Goal: Transaction & Acquisition: Purchase product/service

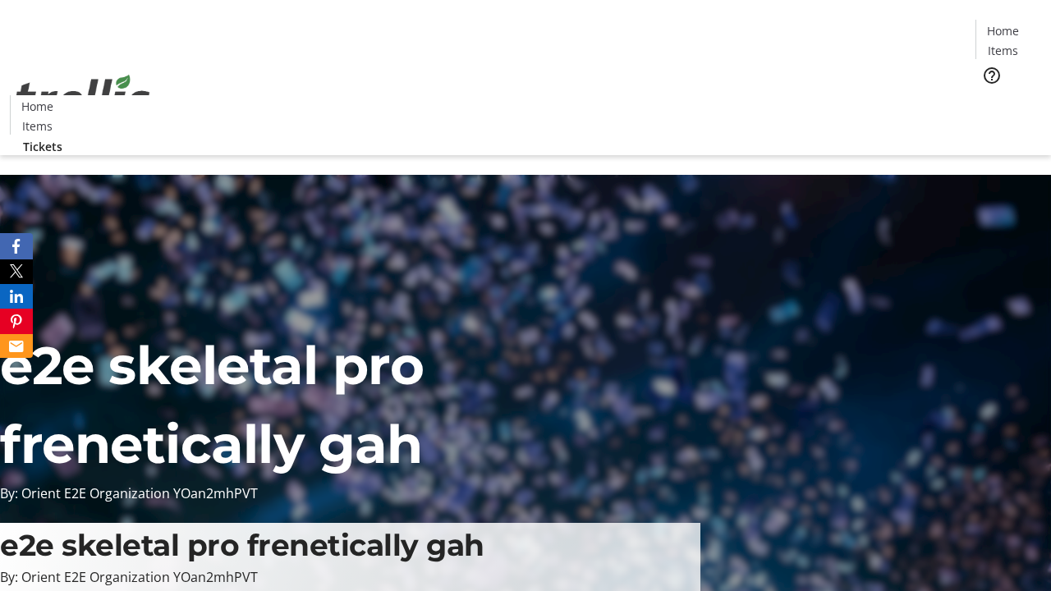
click at [988, 95] on span "Tickets" at bounding box center [1007, 103] width 39 height 17
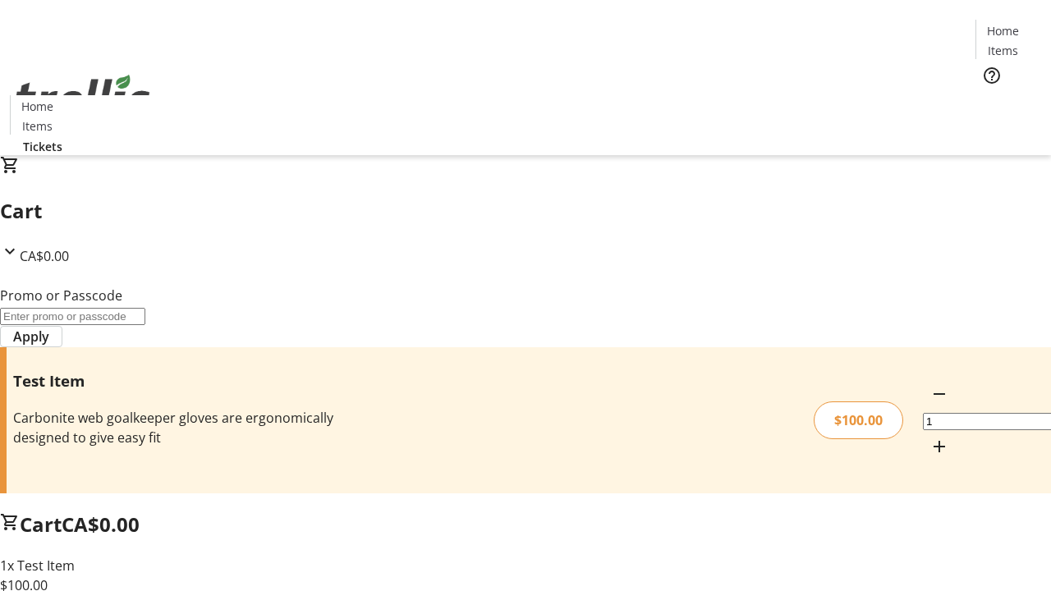
type input "PERCENT"
